Goal: Information Seeking & Learning: Find specific fact

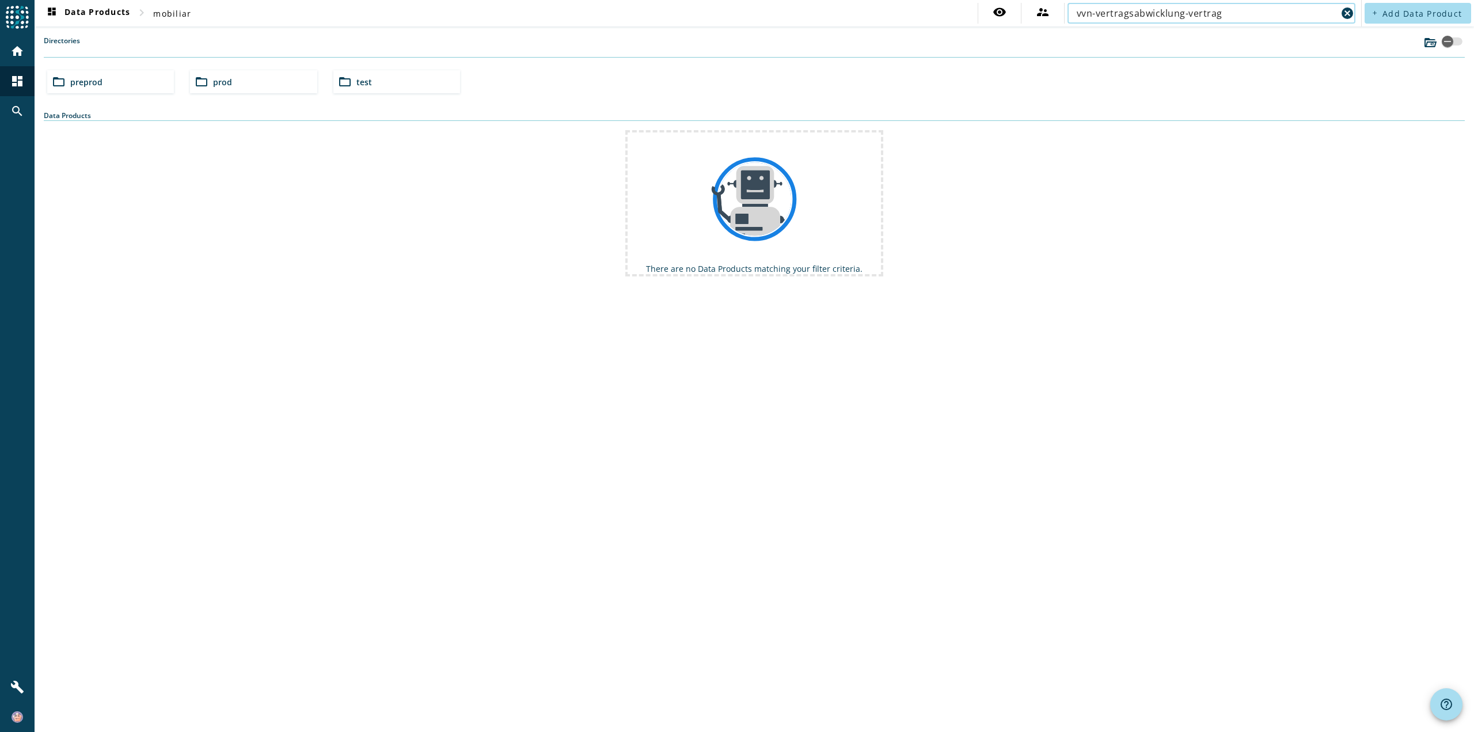
drag, startPoint x: 1225, startPoint y: 14, endPoint x: 1188, endPoint y: 16, distance: 37.5
click at [1188, 16] on input "vvn-vertragsabwicklung-vertrag" at bounding box center [1207, 13] width 260 height 14
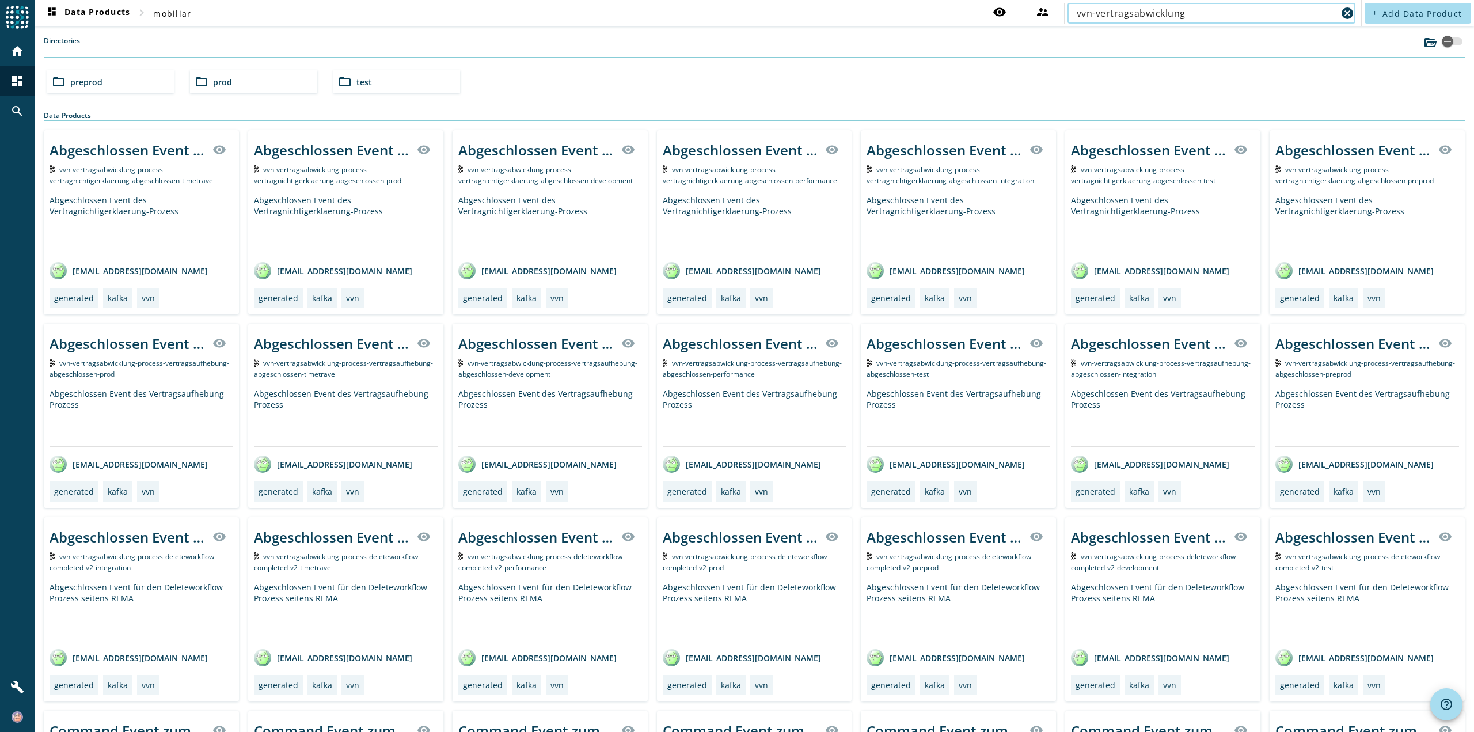
click at [1182, 12] on input "vvn-vertragsabwicklung" at bounding box center [1207, 13] width 260 height 14
type input "vvn-vertragsabwicklung-process-vertragserstellung"
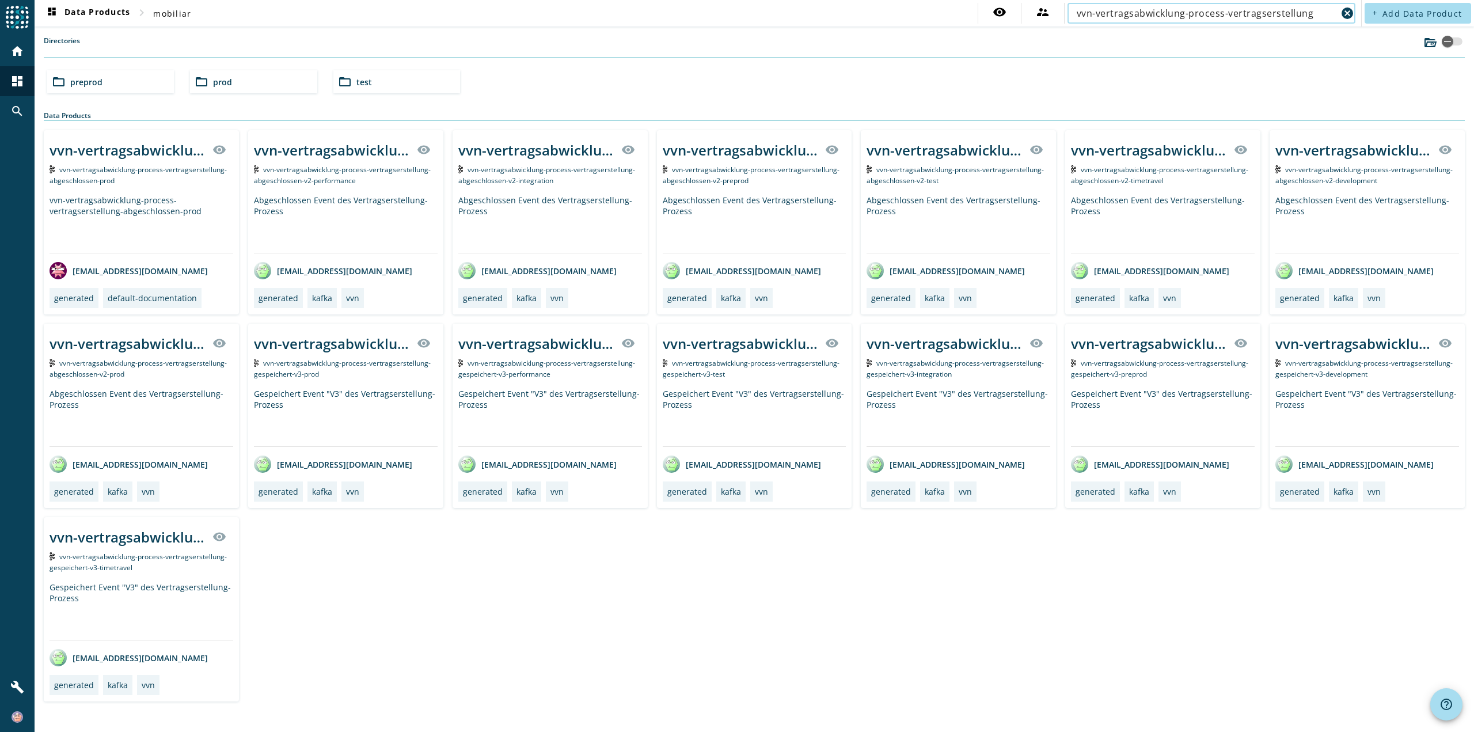
click at [1177, 605] on div "vvn-vertragsabwicklung-process-vertragserstellung-abgeschlossen-prod visibility…" at bounding box center [754, 415] width 1421 height 571
